Goal: Transaction & Acquisition: Purchase product/service

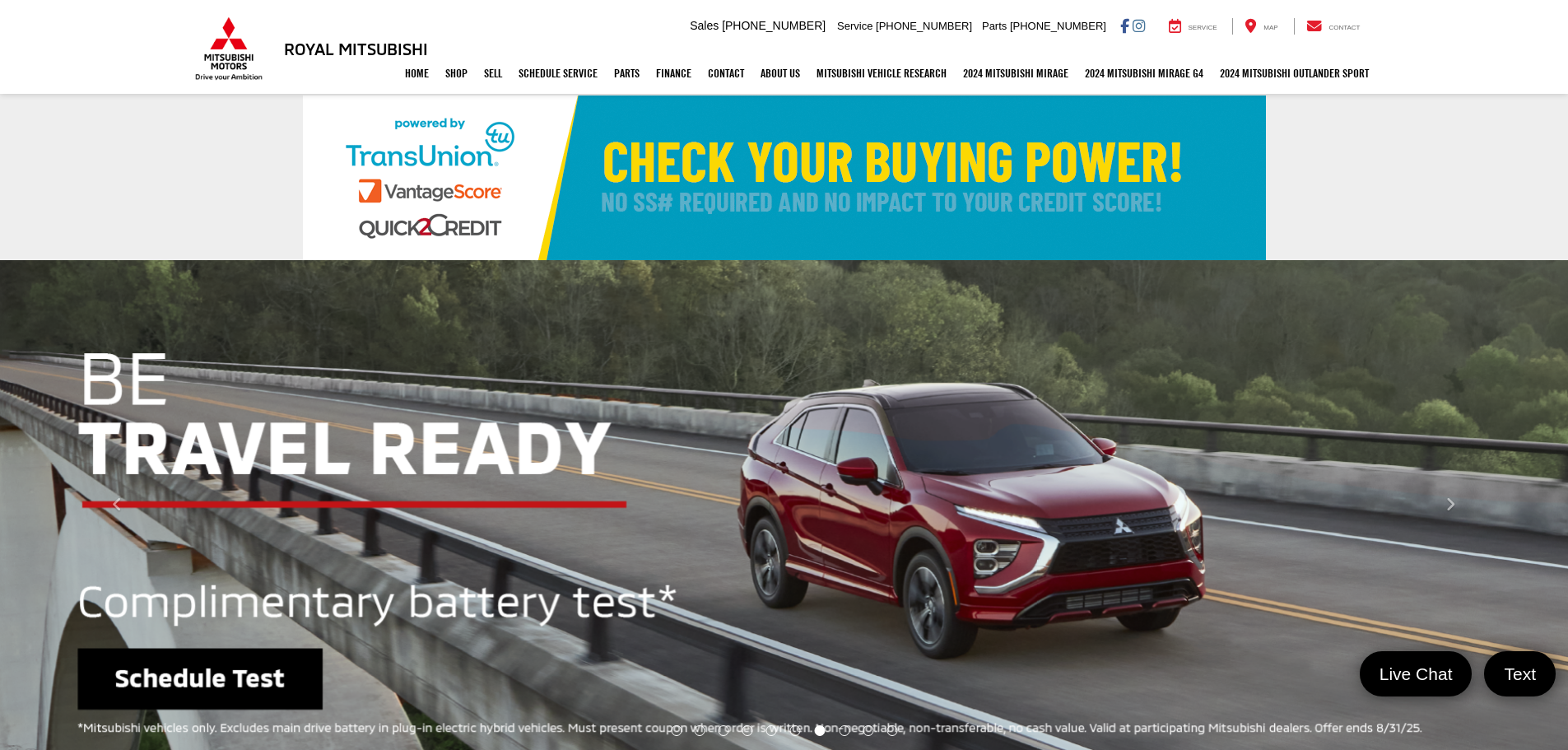
select select "Mitsubishi"
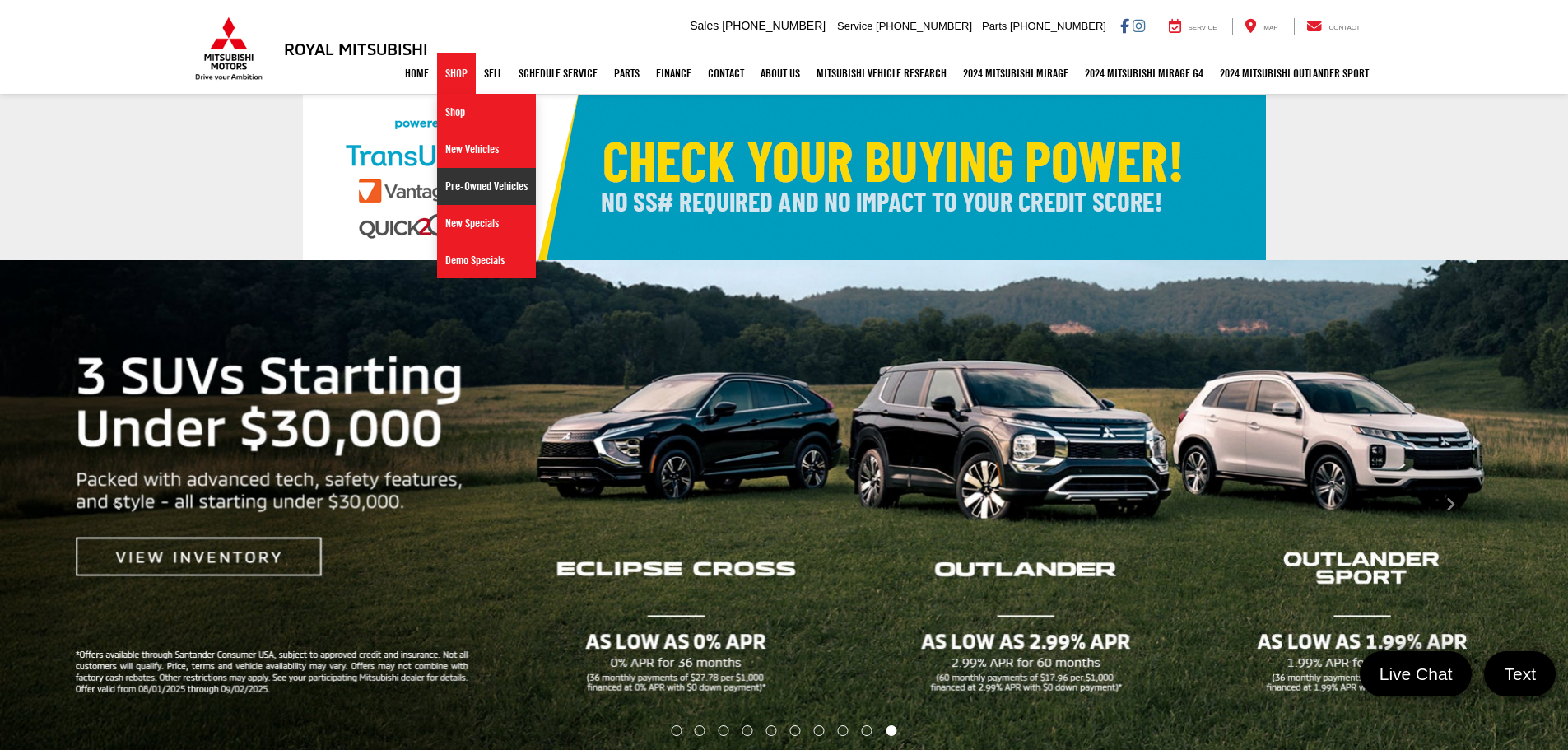
click at [456, 193] on link "Pre-Owned Vehicles" at bounding box center [487, 187] width 99 height 37
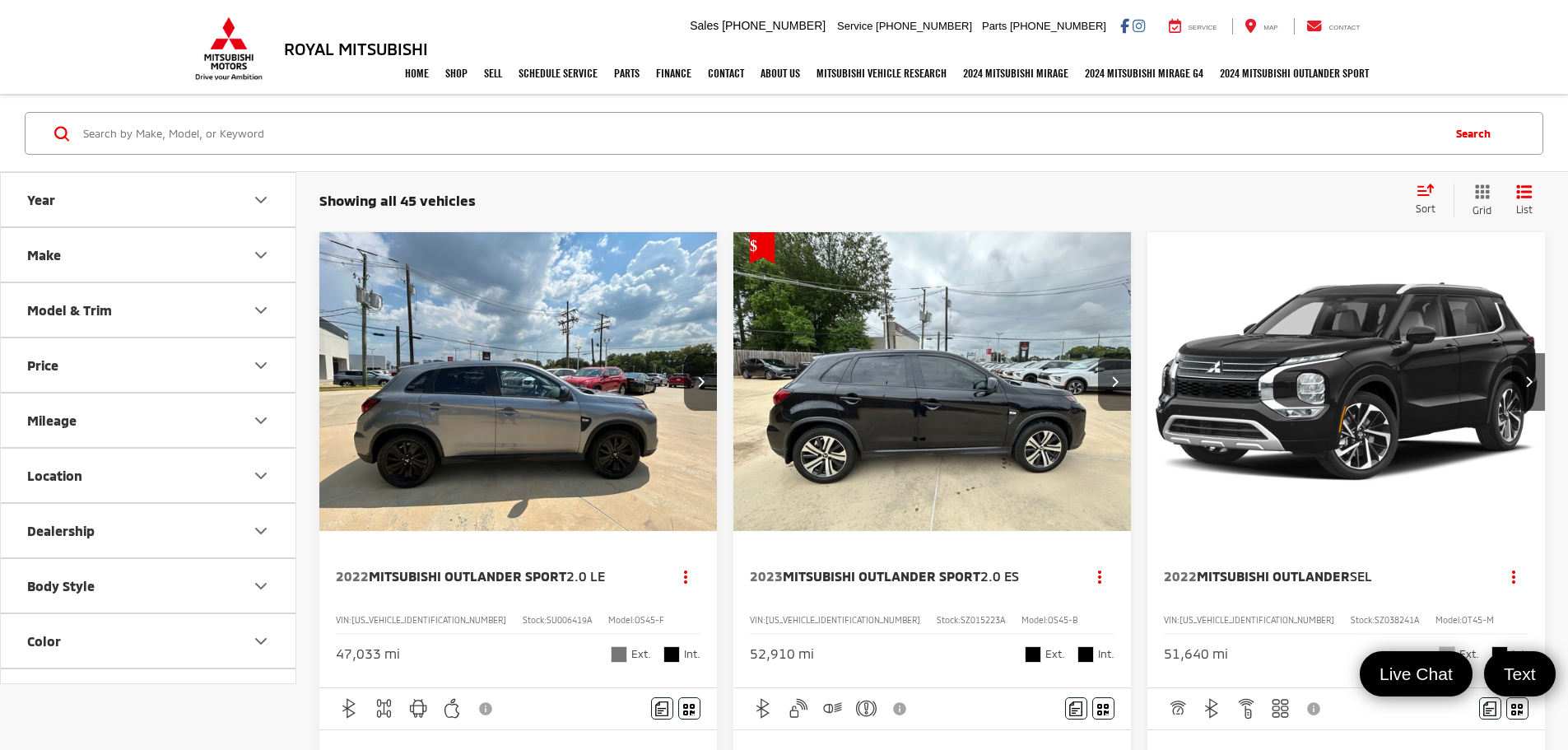
click at [786, 365] on img "2023 Mitsubishi Outlander Sport 2.0 ES 0" at bounding box center [933, 382] width 400 height 301
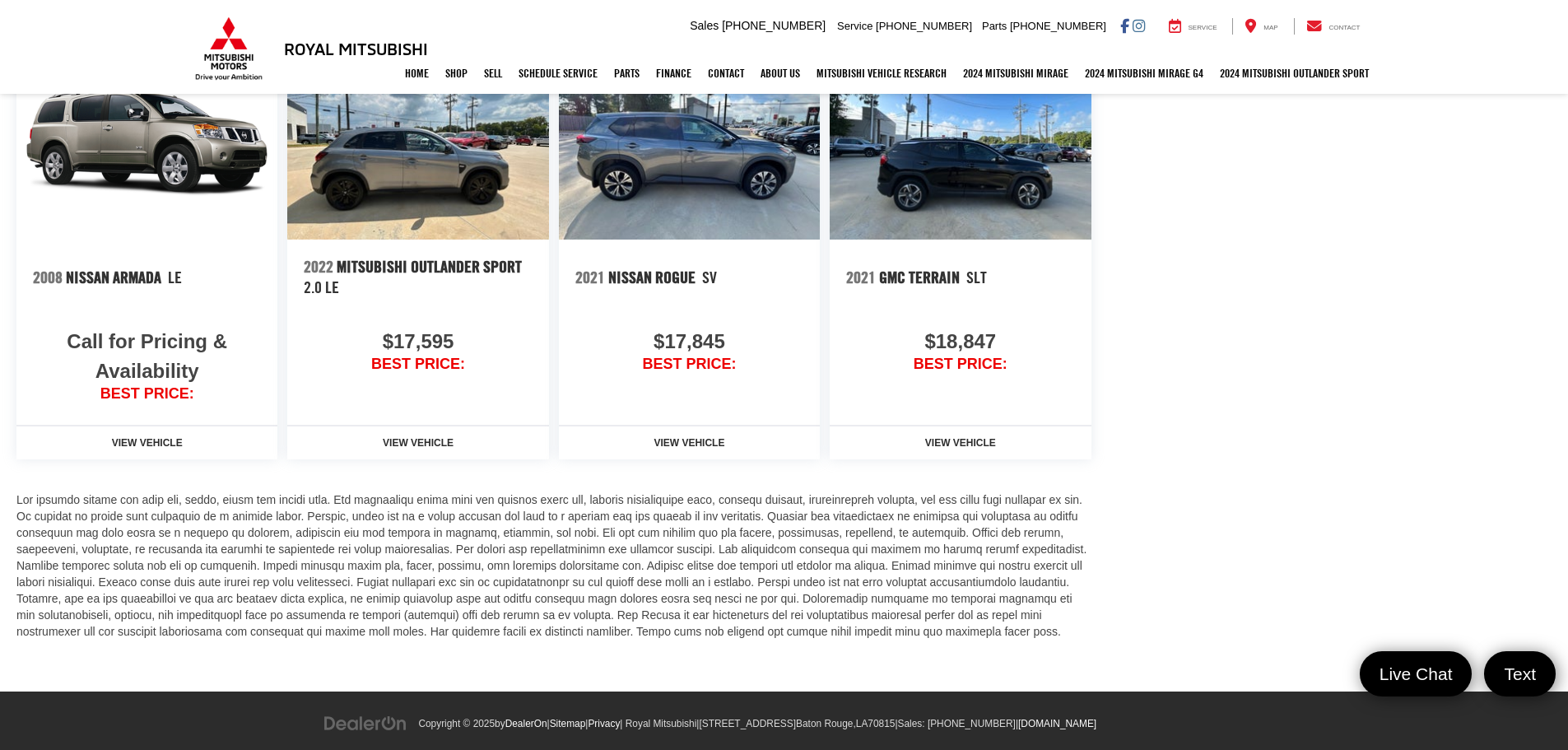
scroll to position [1872, 0]
